Goal: Task Accomplishment & Management: Use online tool/utility

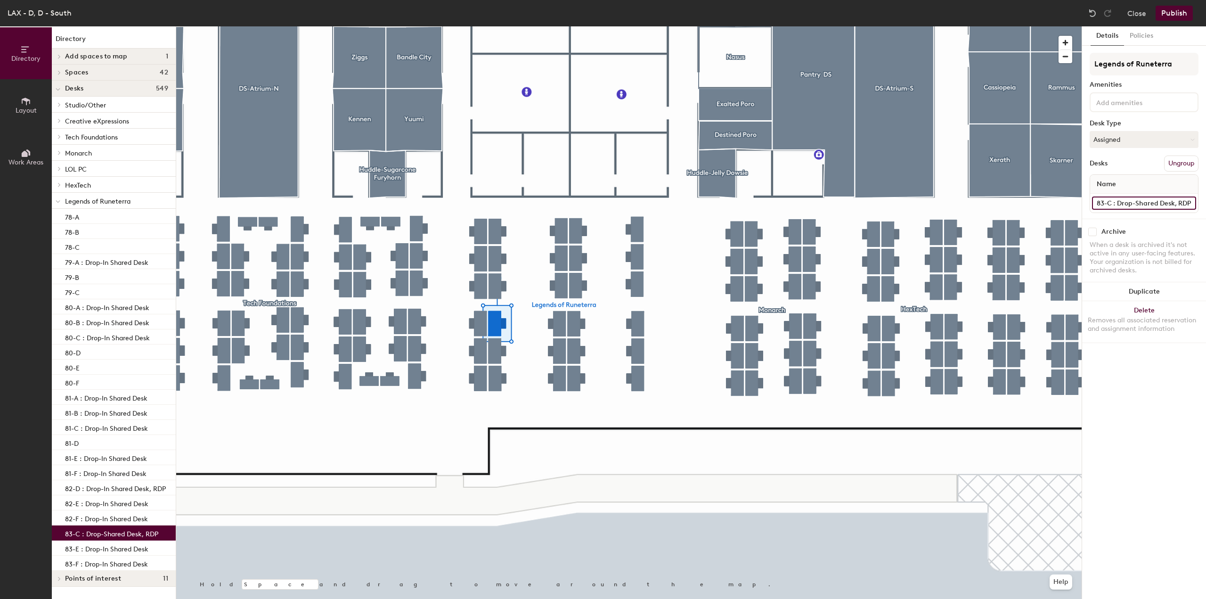
click at [1112, 201] on input "83-C : Drop-Shared Desk, RDP" at bounding box center [1144, 202] width 104 height 13
click at [1112, 203] on input "83-C : Drop-Shared Desk, RDP" at bounding box center [1144, 202] width 104 height 13
type input "83-D : Drop-Shared Desk, RDP"
click at [1183, 16] on button "Publish" at bounding box center [1174, 13] width 37 height 15
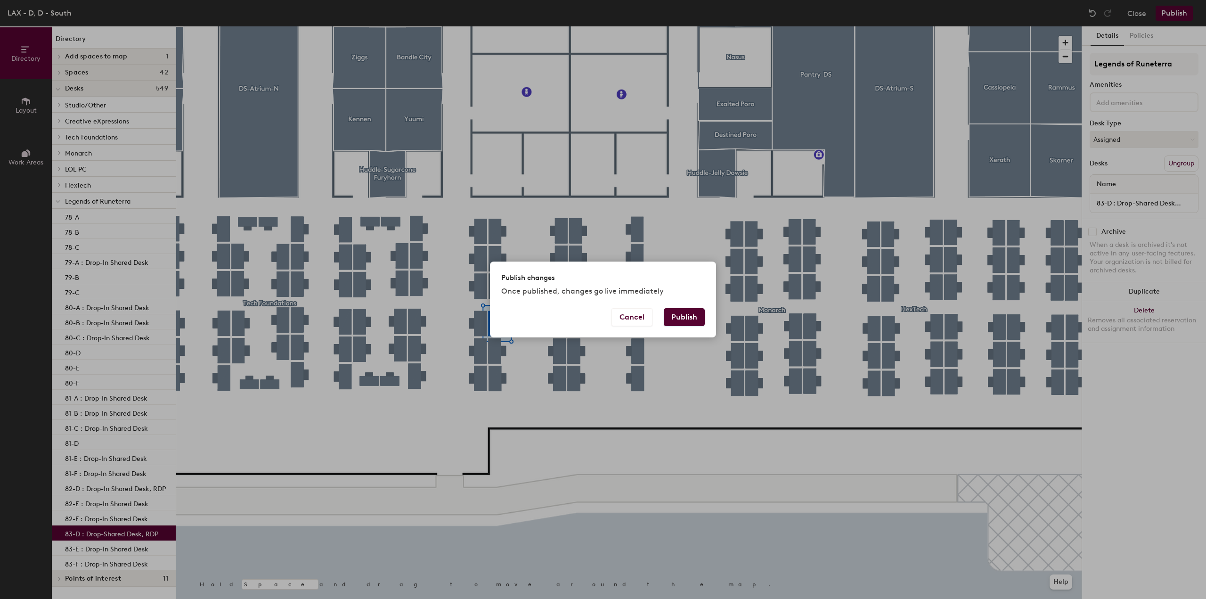
click at [683, 318] on button "Publish" at bounding box center [684, 317] width 41 height 18
